Goal: Task Accomplishment & Management: Use online tool/utility

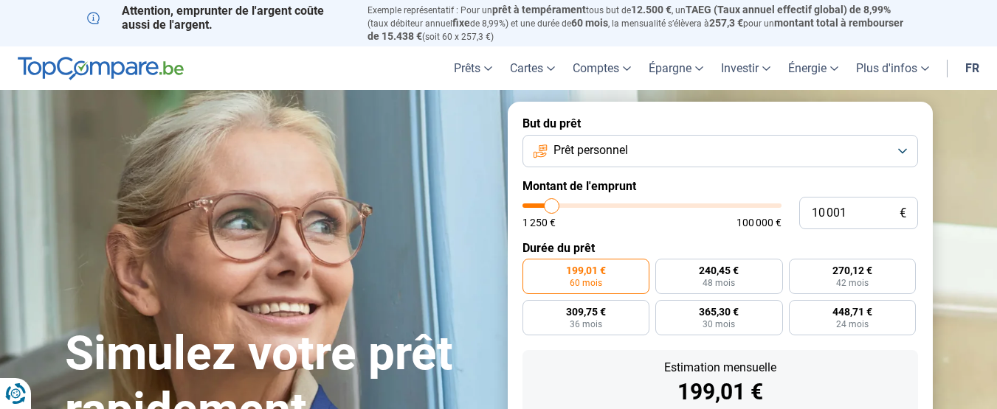
type input "12 000"
type input "12000"
type input "18 000"
type input "18000"
type input "21 750"
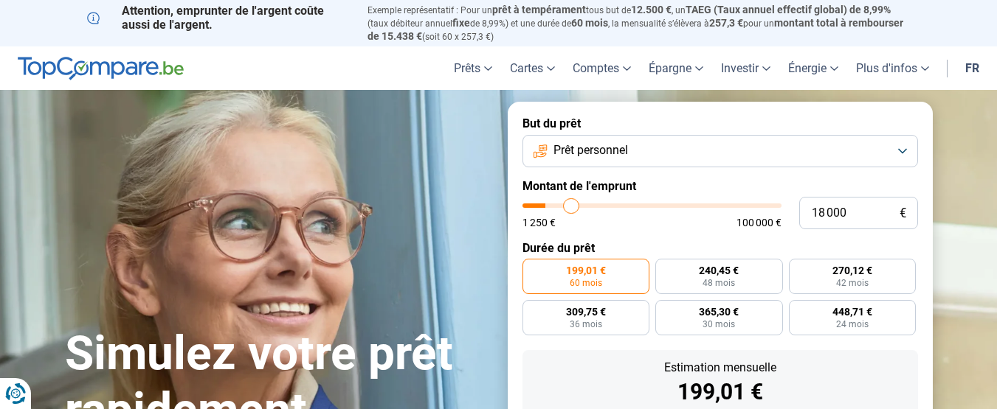
type input "21750"
type input "27 500"
type input "27500"
type input "31 750"
type input "31750"
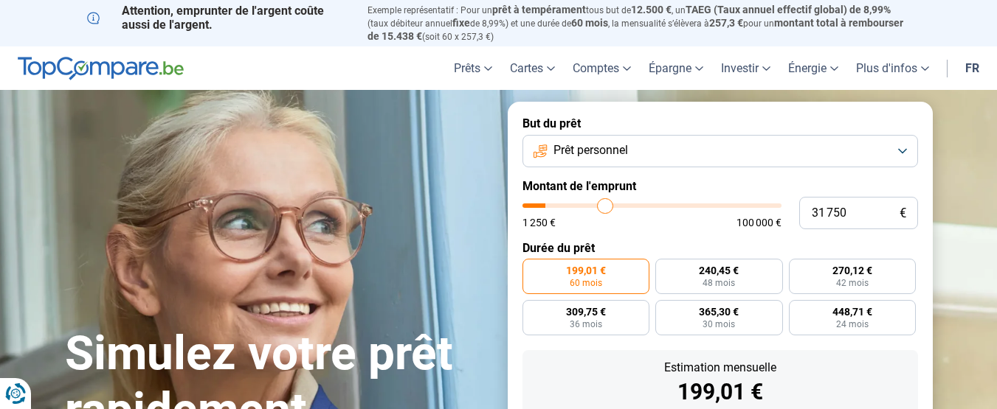
type input "35 750"
type input "35750"
type input "37 000"
type input "37000"
type input "38 250"
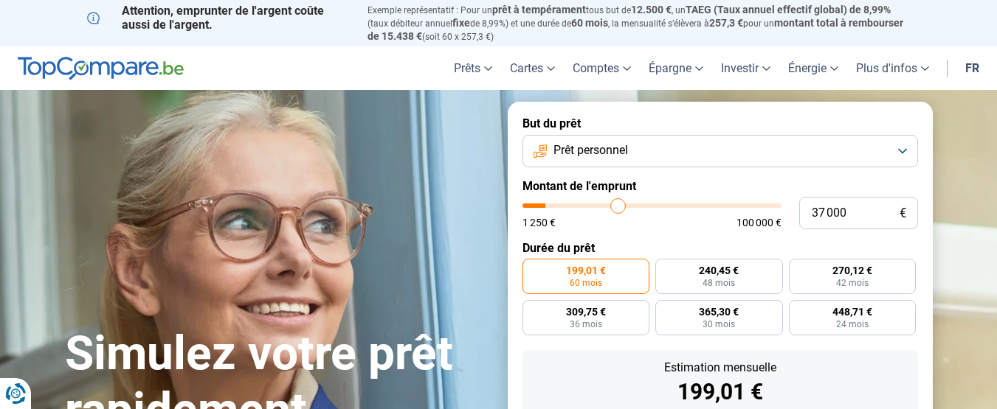
type input "38250"
type input "39 750"
type input "39750"
type input "42 000"
type input "42000"
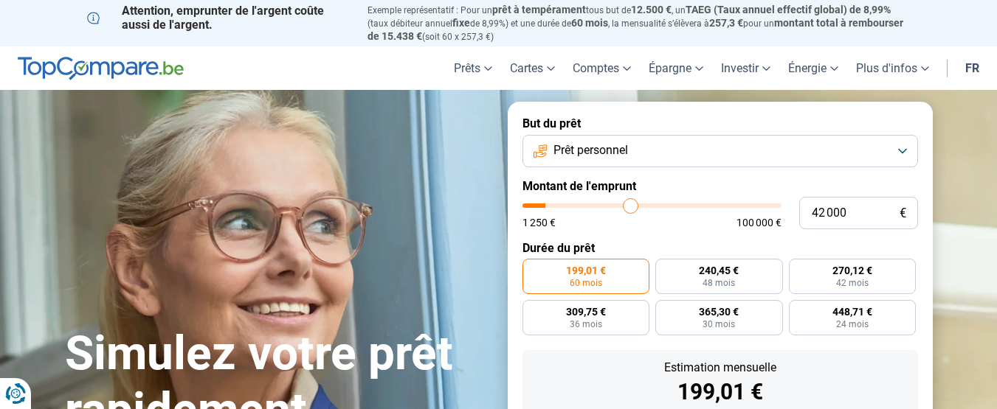
type input "44 250"
type input "44250"
type input "46 500"
type input "46500"
type input "48 250"
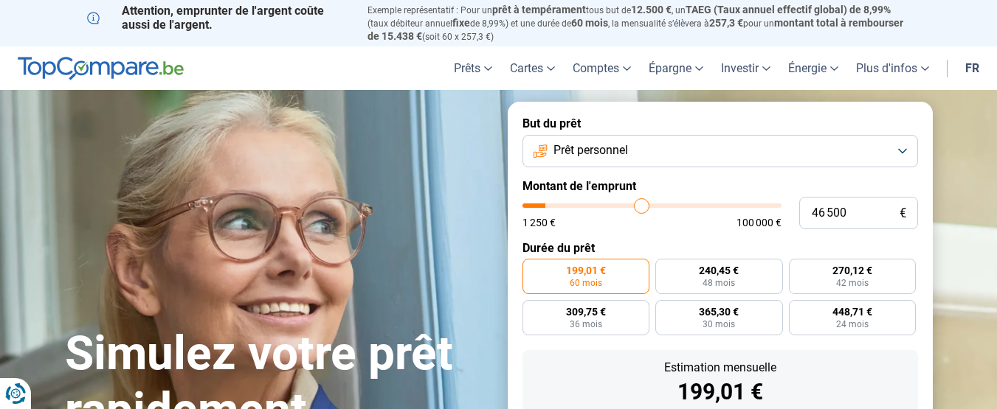
type input "48250"
type input "49 750"
type input "49750"
type input "51 250"
type input "51250"
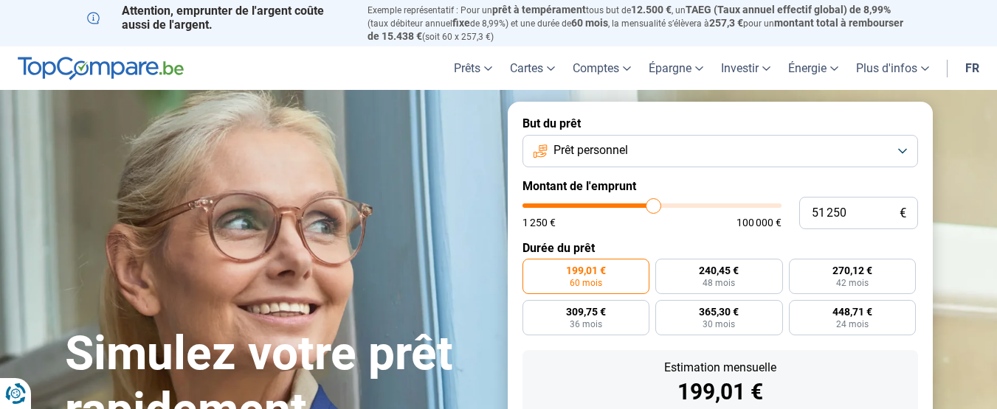
type input "53 250"
type input "53250"
type input "54 750"
type input "54750"
type input "58 000"
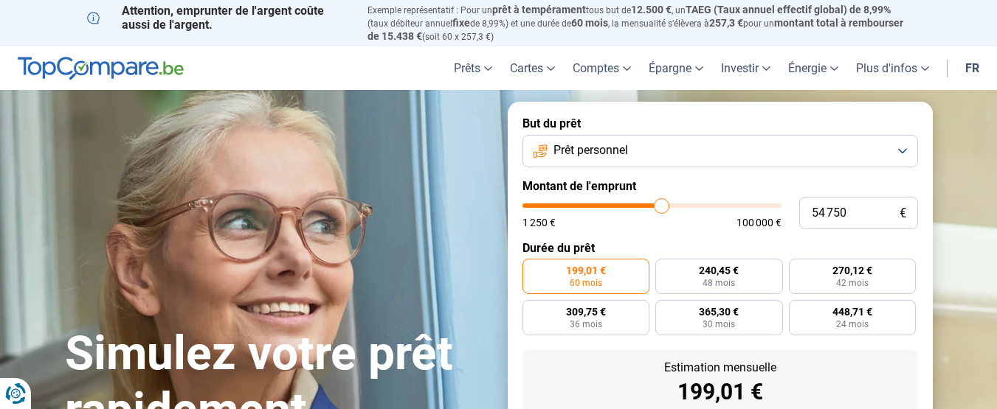
type input "58000"
type input "60 750"
type input "60750"
type input "63 000"
type input "63000"
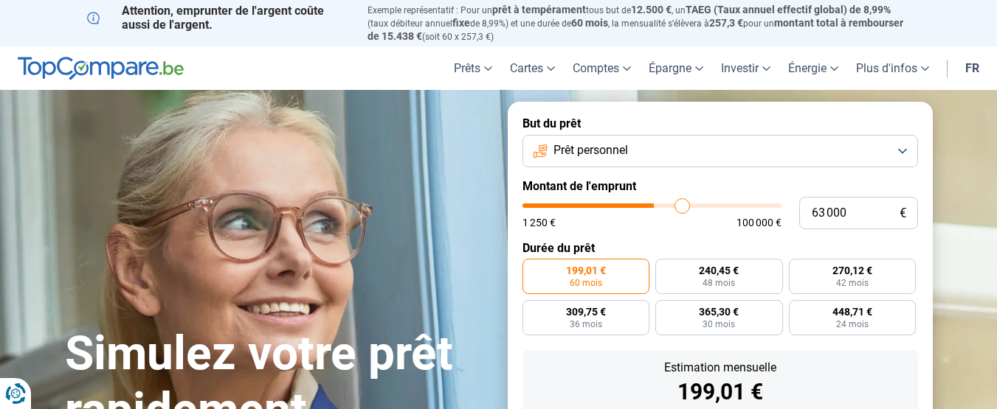
type input "64 500"
type input "64500"
type input "65 250"
type input "65250"
type input "66 750"
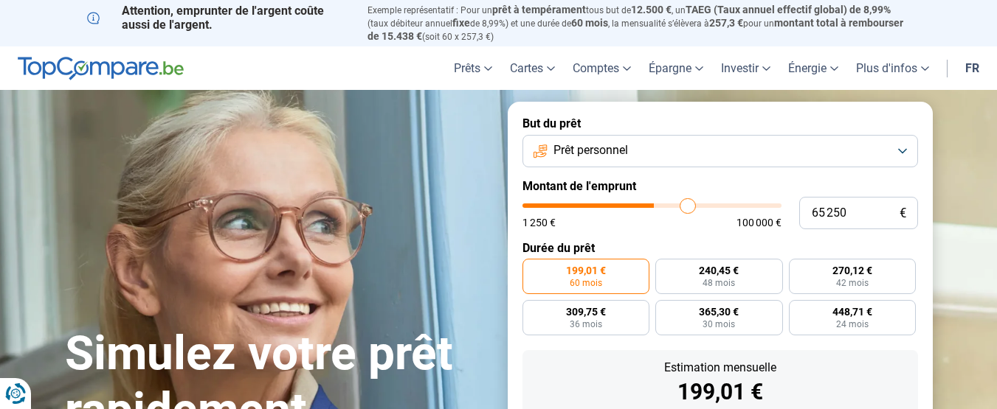
type input "66750"
type input "68 000"
type input "68000"
type input "69 500"
type input "69500"
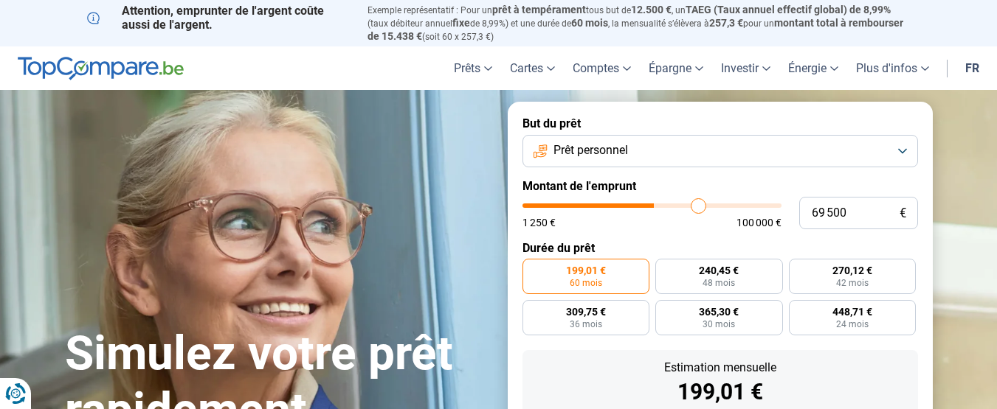
type input "71 250"
type input "71250"
type input "72 750"
type input "72750"
type input "74 750"
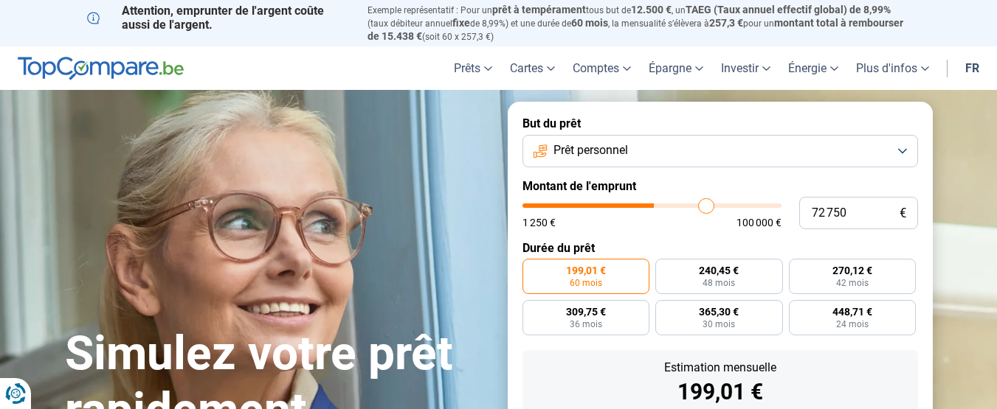
type input "74750"
type input "76 250"
type input "76250"
type input "78 000"
type input "78000"
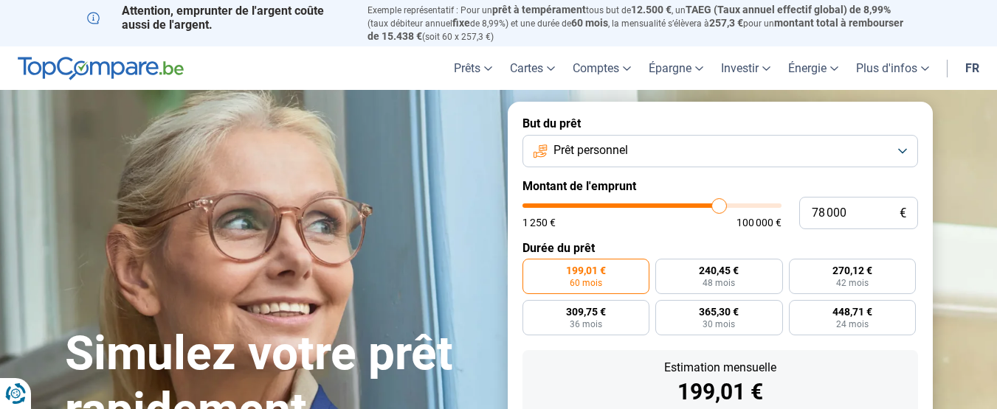
type input "79 500"
type input "79500"
type input "81 000"
type input "81000"
type input "82 750"
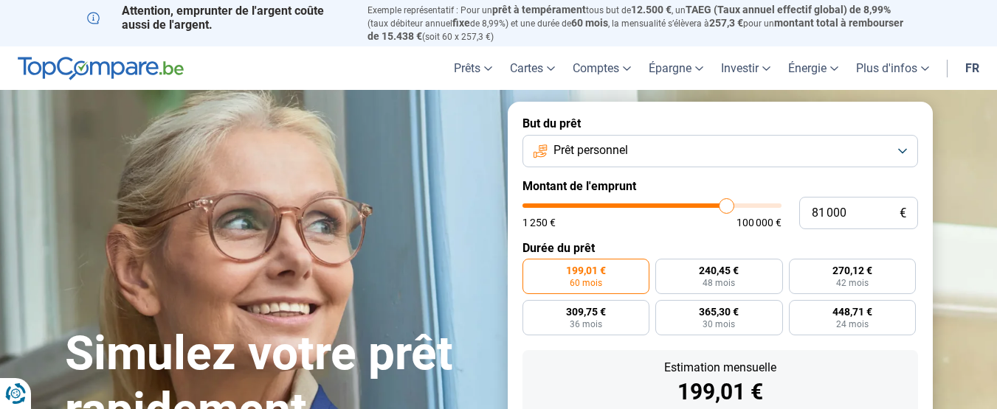
type input "82750"
type input "84 250"
type input "84250"
type input "86 000"
type input "86000"
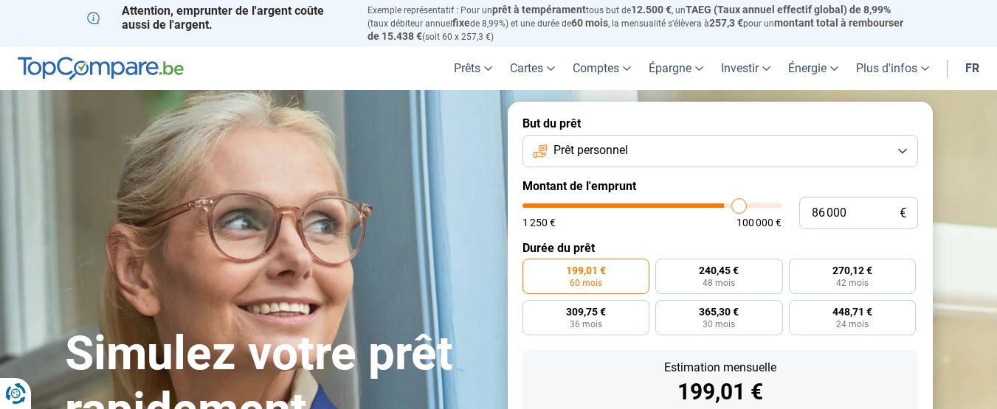
type input "88 250"
type input "88250"
type input "89 000"
type input "89000"
type input "90 250"
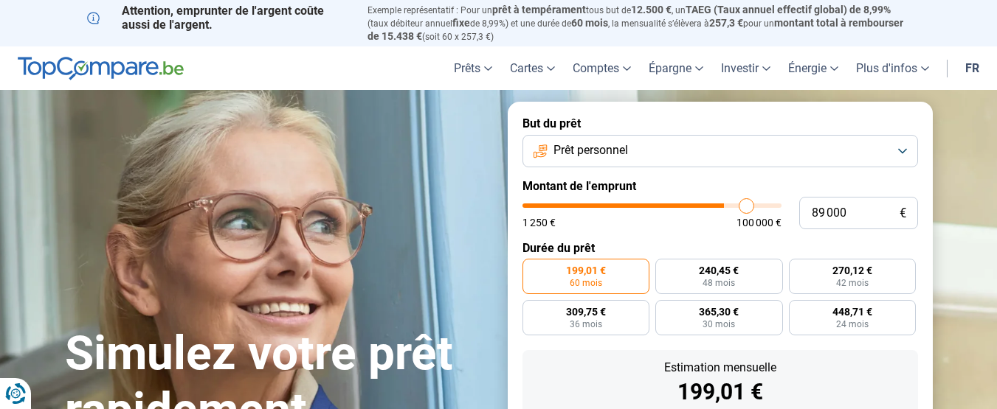
type input "90250"
type input "91 250"
type input "91250"
type input "91 750"
type input "91750"
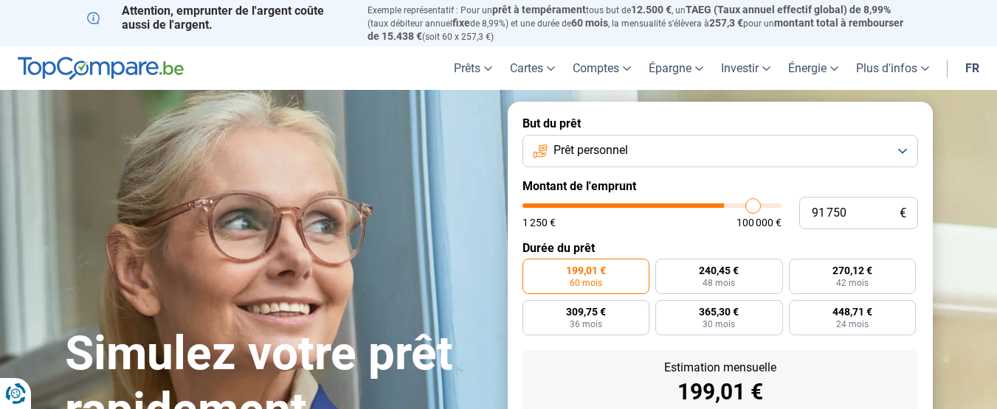
type input "92 500"
type input "92500"
type input "93 250"
type input "93250"
type input "93 500"
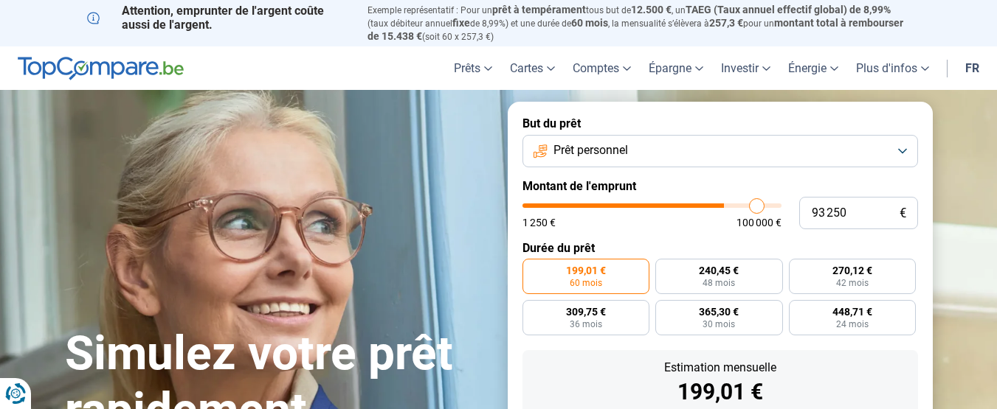
type input "93500"
type input "94 250"
type input "94250"
type input "94 500"
type input "94500"
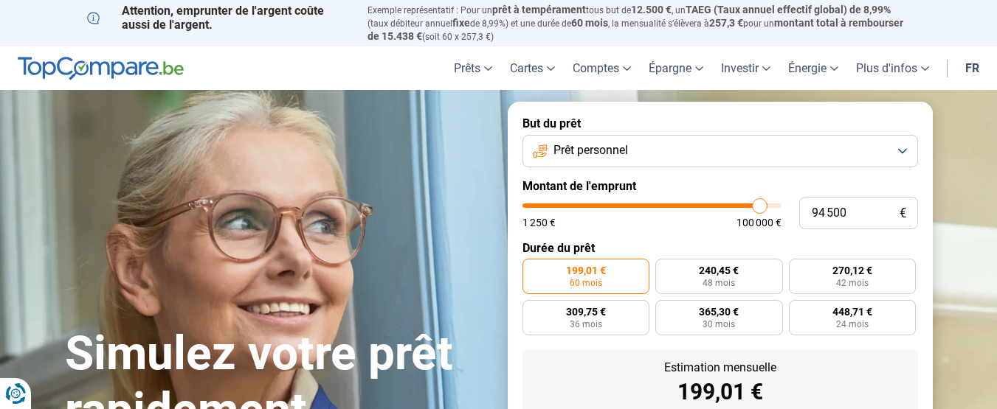
type input "95 000"
type input "95000"
type input "95 500"
type input "95500"
type input "96 500"
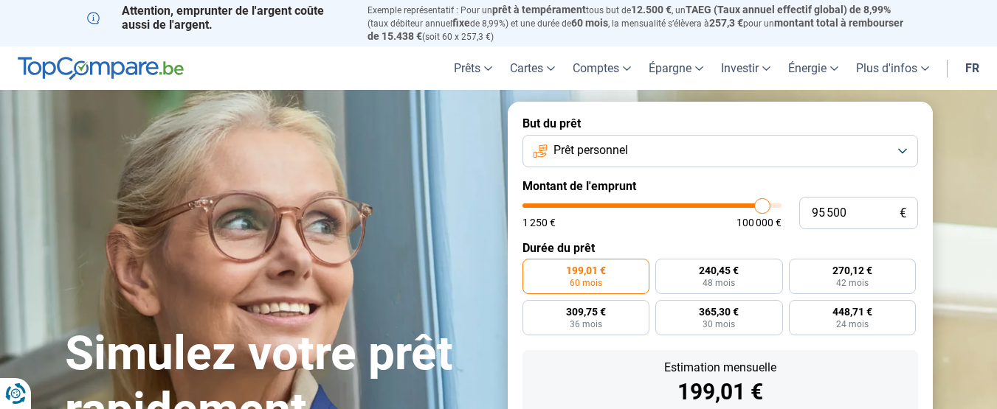
type input "96500"
type input "97 000"
type input "97000"
type input "97 750"
type input "97750"
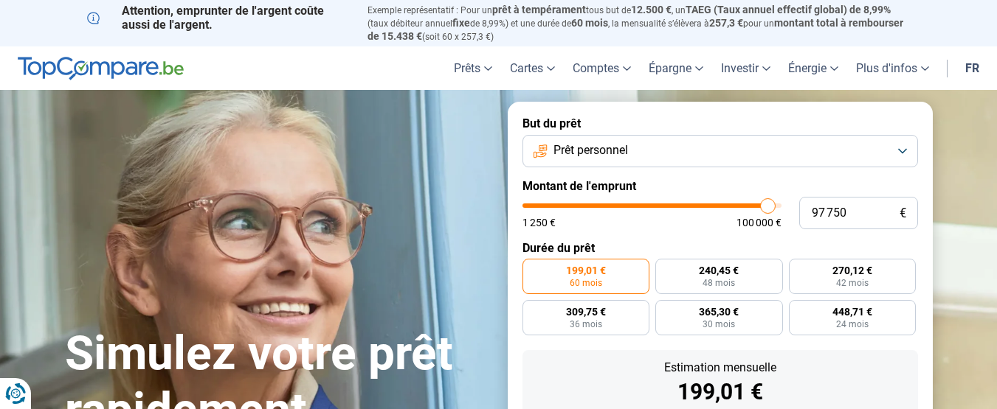
type input "98 500"
type input "98500"
type input "98 750"
type input "98750"
type input "99 000"
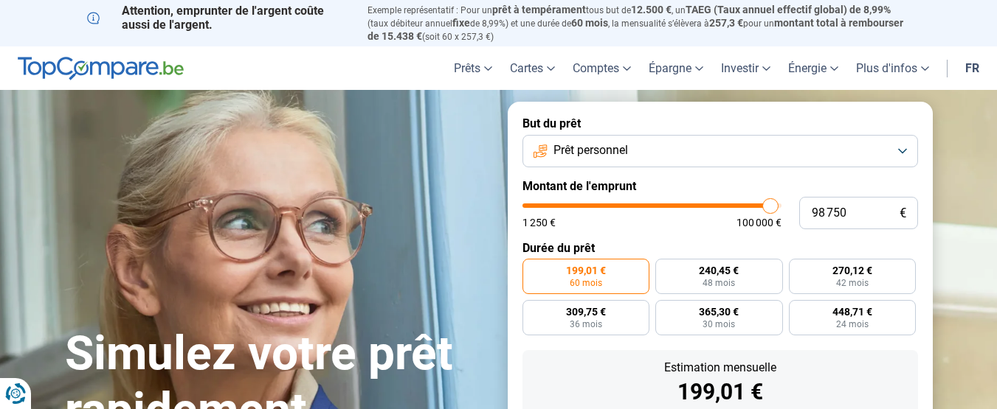
type input "99000"
type input "99 250"
type input "99250"
type input "100 000"
drag, startPoint x: 552, startPoint y: 206, endPoint x: 850, endPoint y: 181, distance: 298.3
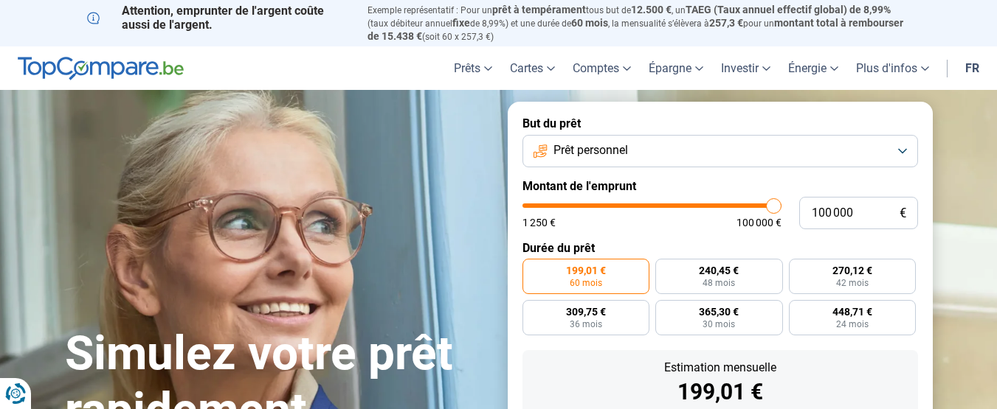
type input "100000"
click at [781, 204] on input "range" at bounding box center [651, 206] width 259 height 4
radio input "false"
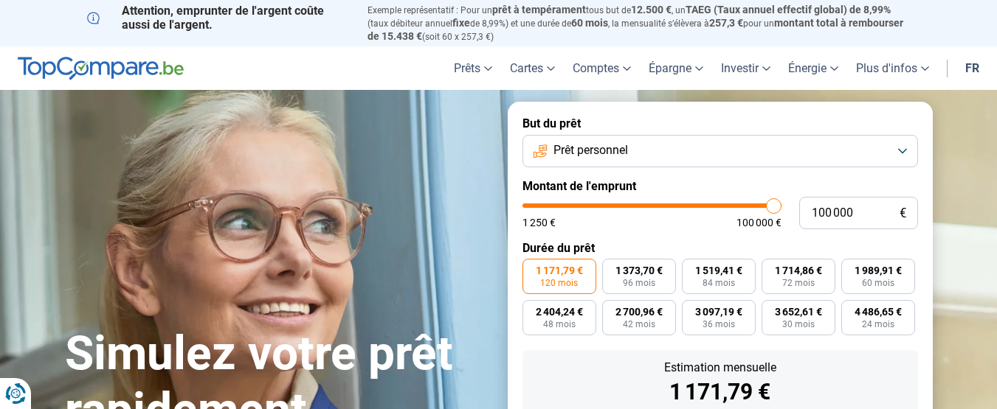
click at [904, 153] on button "Prêt personnel" at bounding box center [719, 151] width 395 height 32
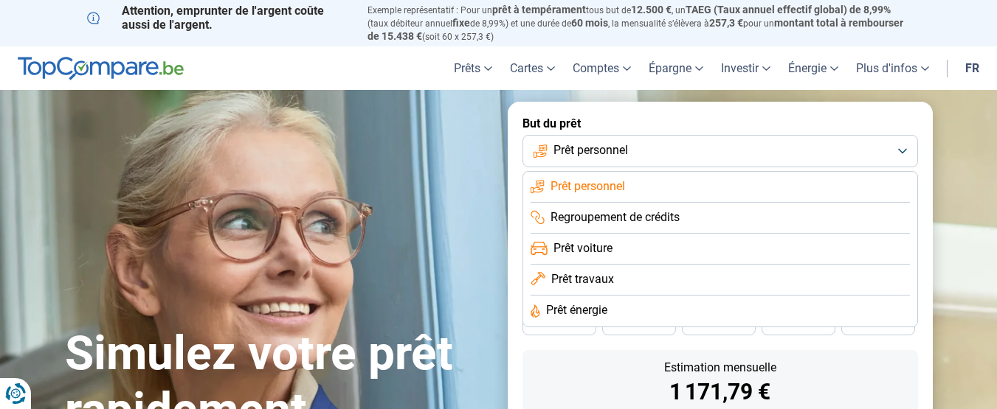
click at [664, 277] on li "Prêt travaux" at bounding box center [719, 280] width 379 height 31
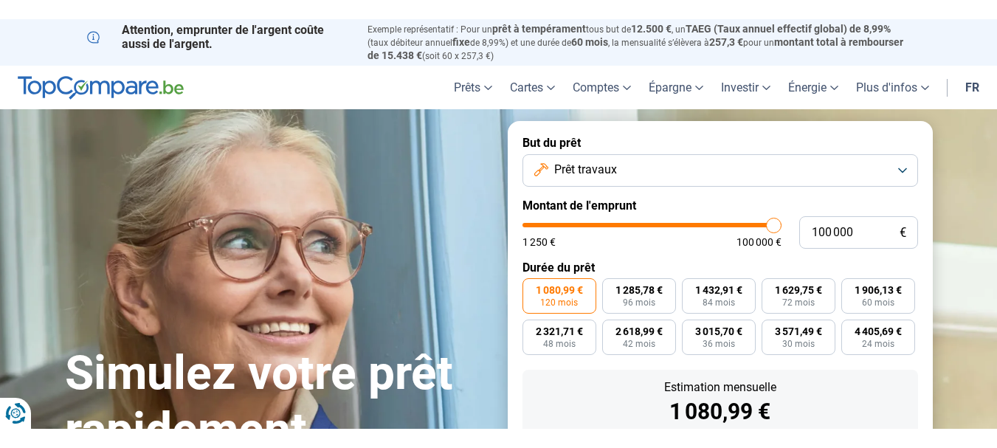
scroll to position [132, 0]
